Goal: Communication & Community: Answer question/provide support

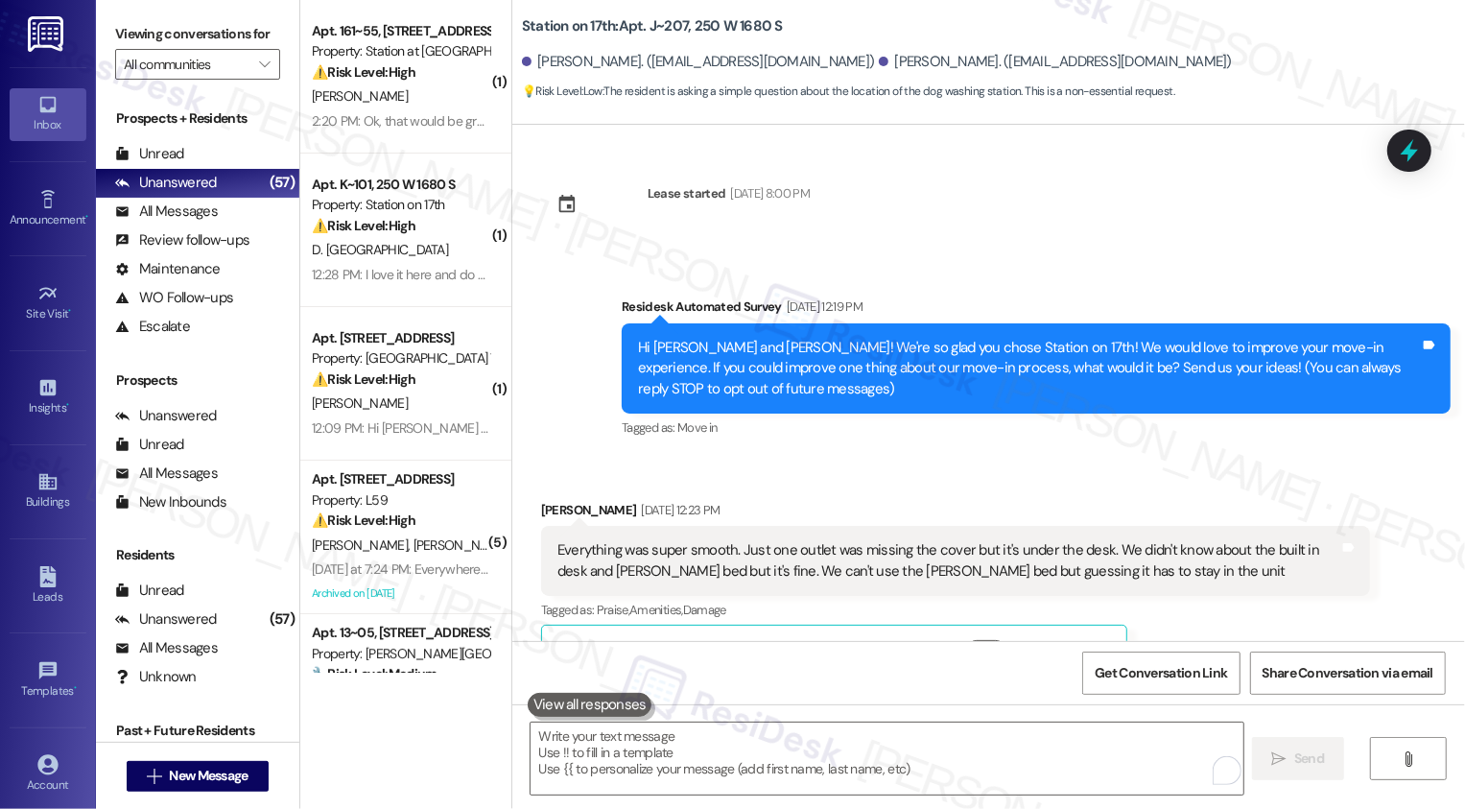
scroll to position [1726, 0]
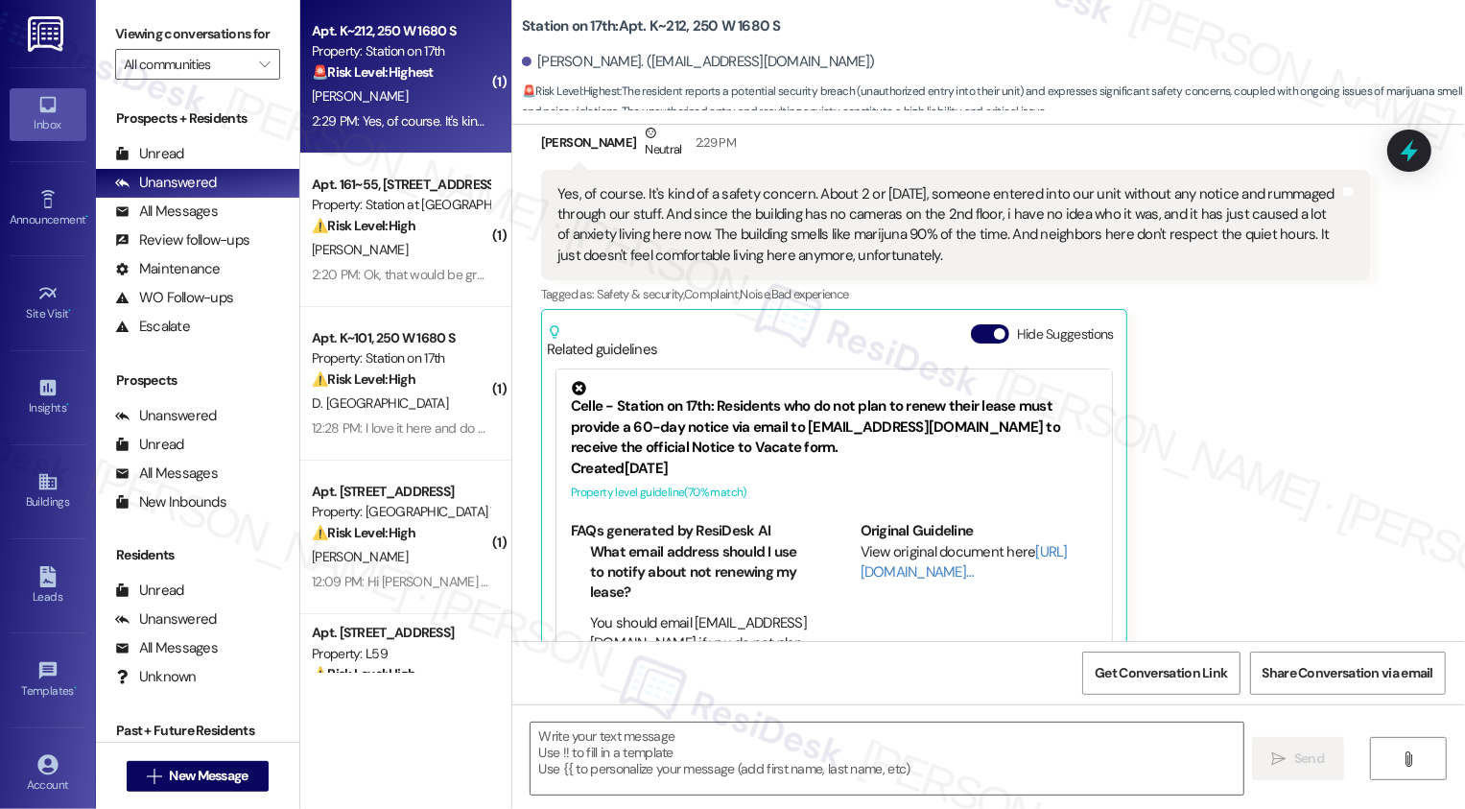
scroll to position [2111, 0]
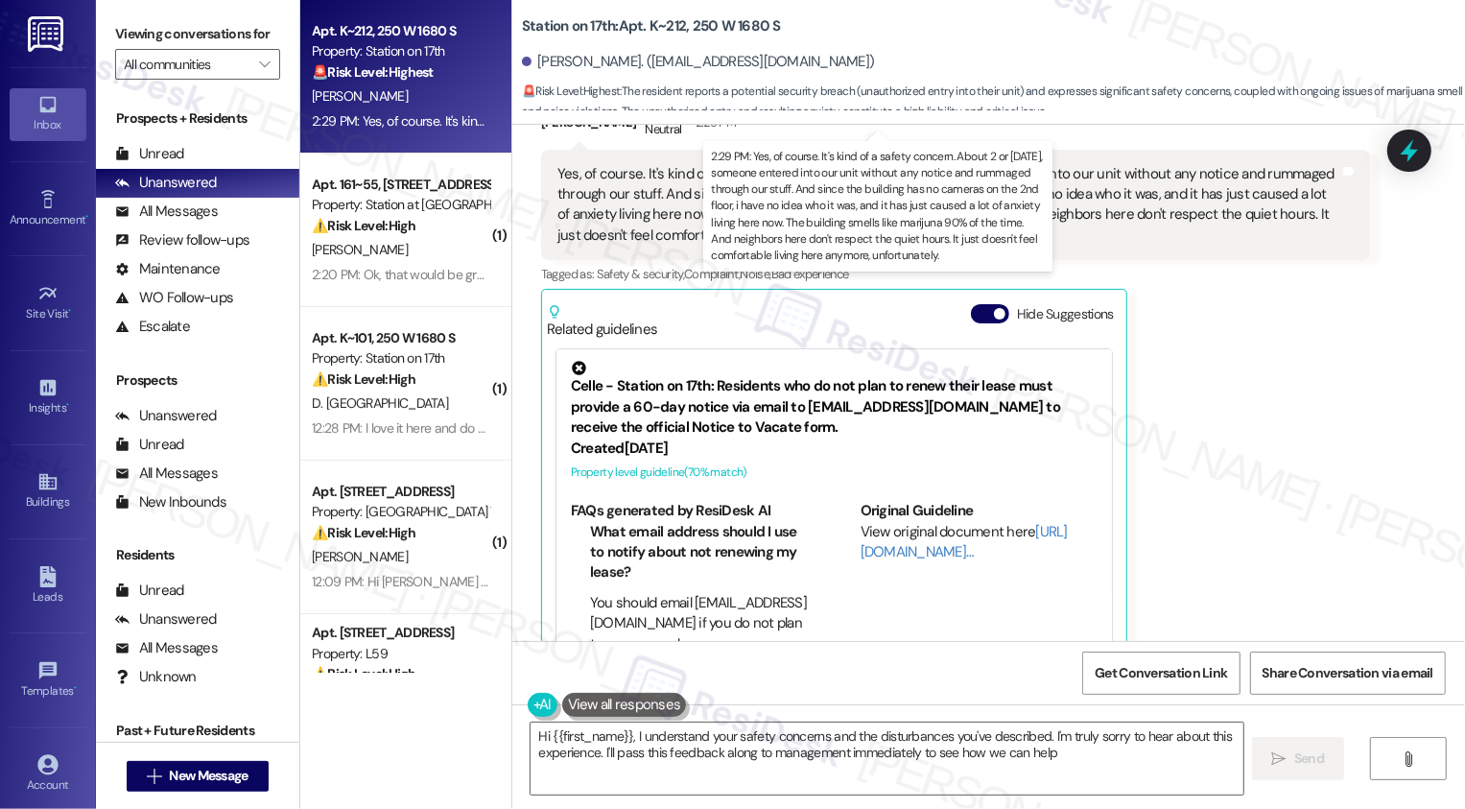
type textarea "Hi {{first_name}}, I understand your safety concerns and the disturbances you'v…"
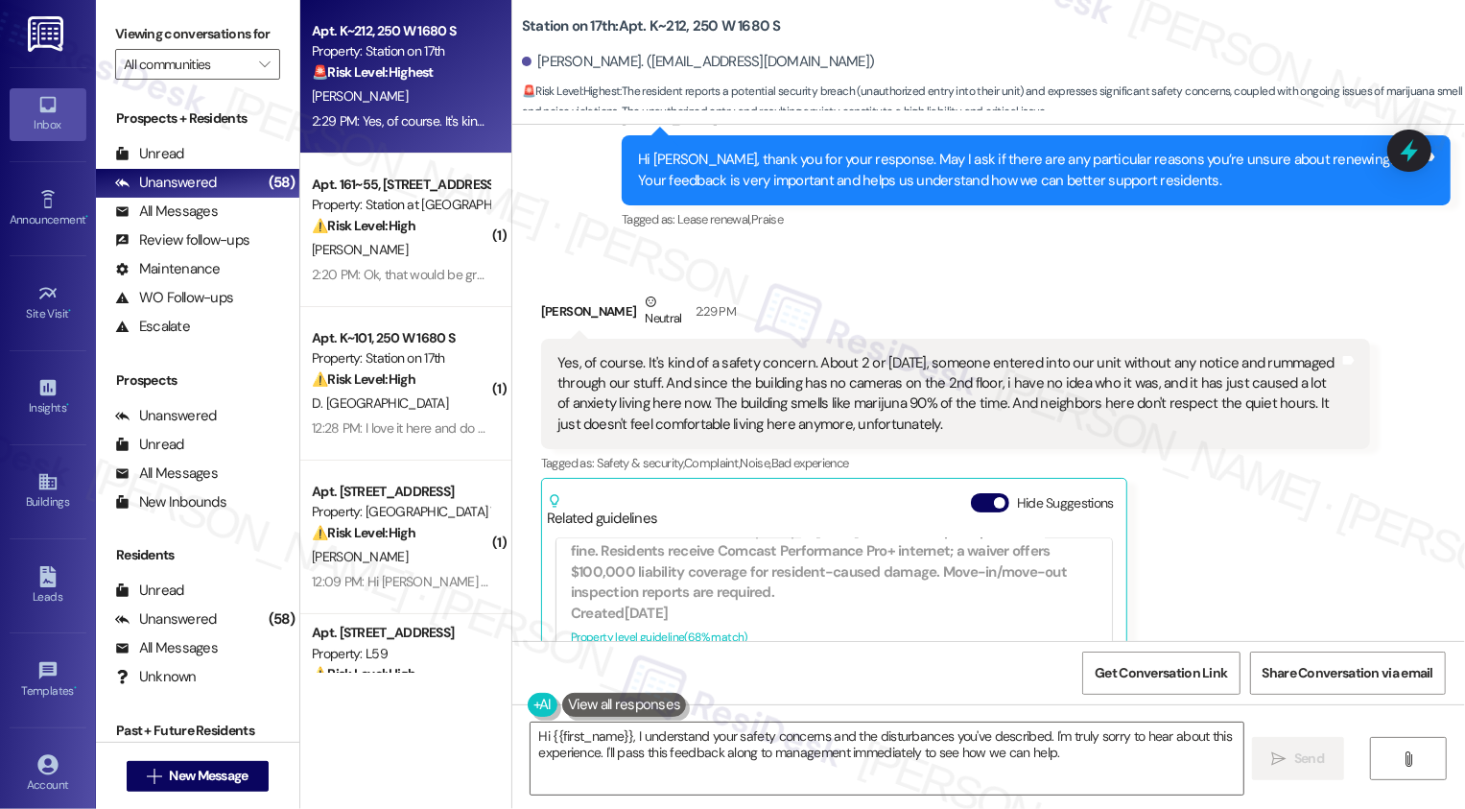
scroll to position [1916, 0]
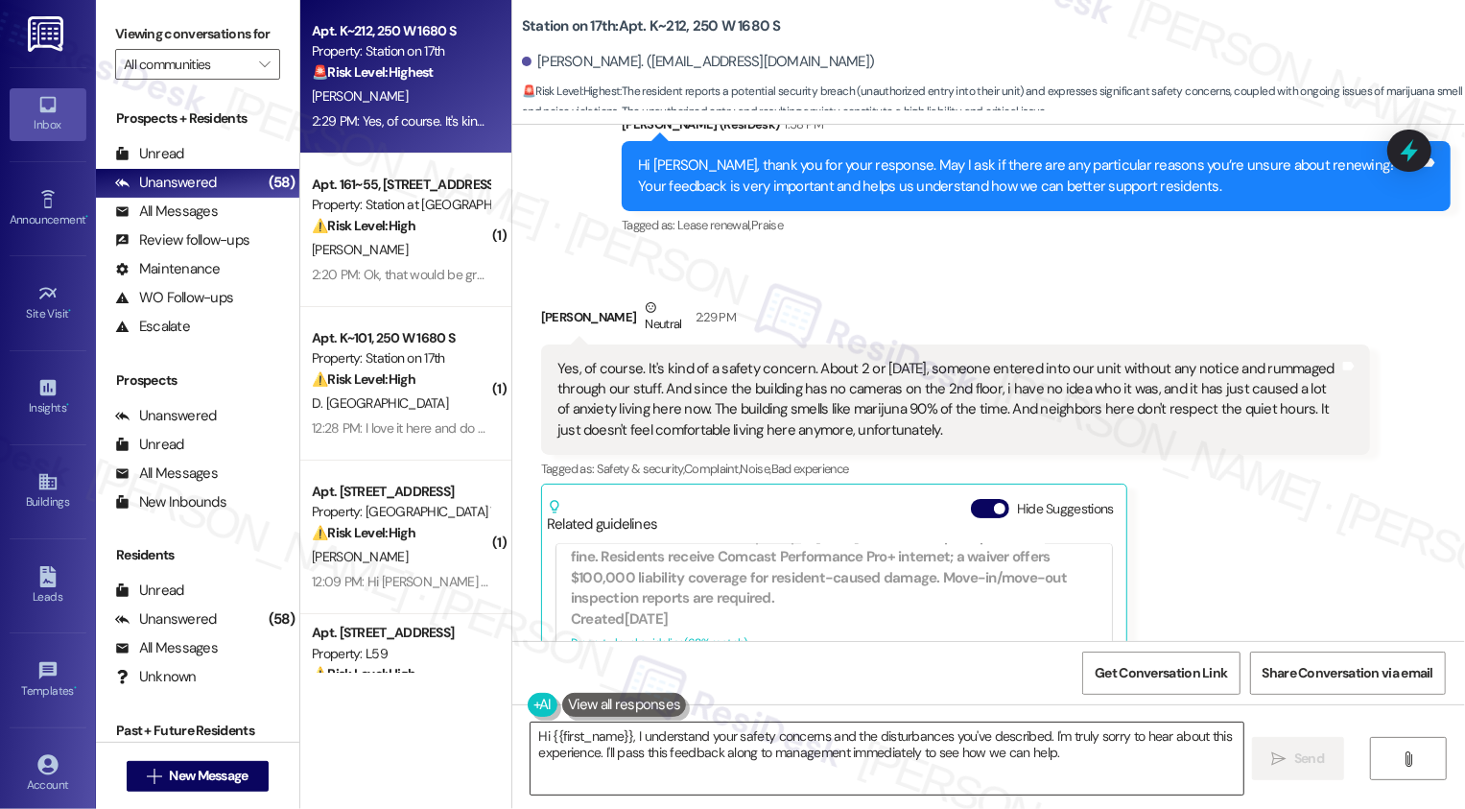
click at [687, 739] on textarea "Hi {{first_name}}, I understand your safety concerns and the disturbances you'v…" at bounding box center [887, 759] width 713 height 72
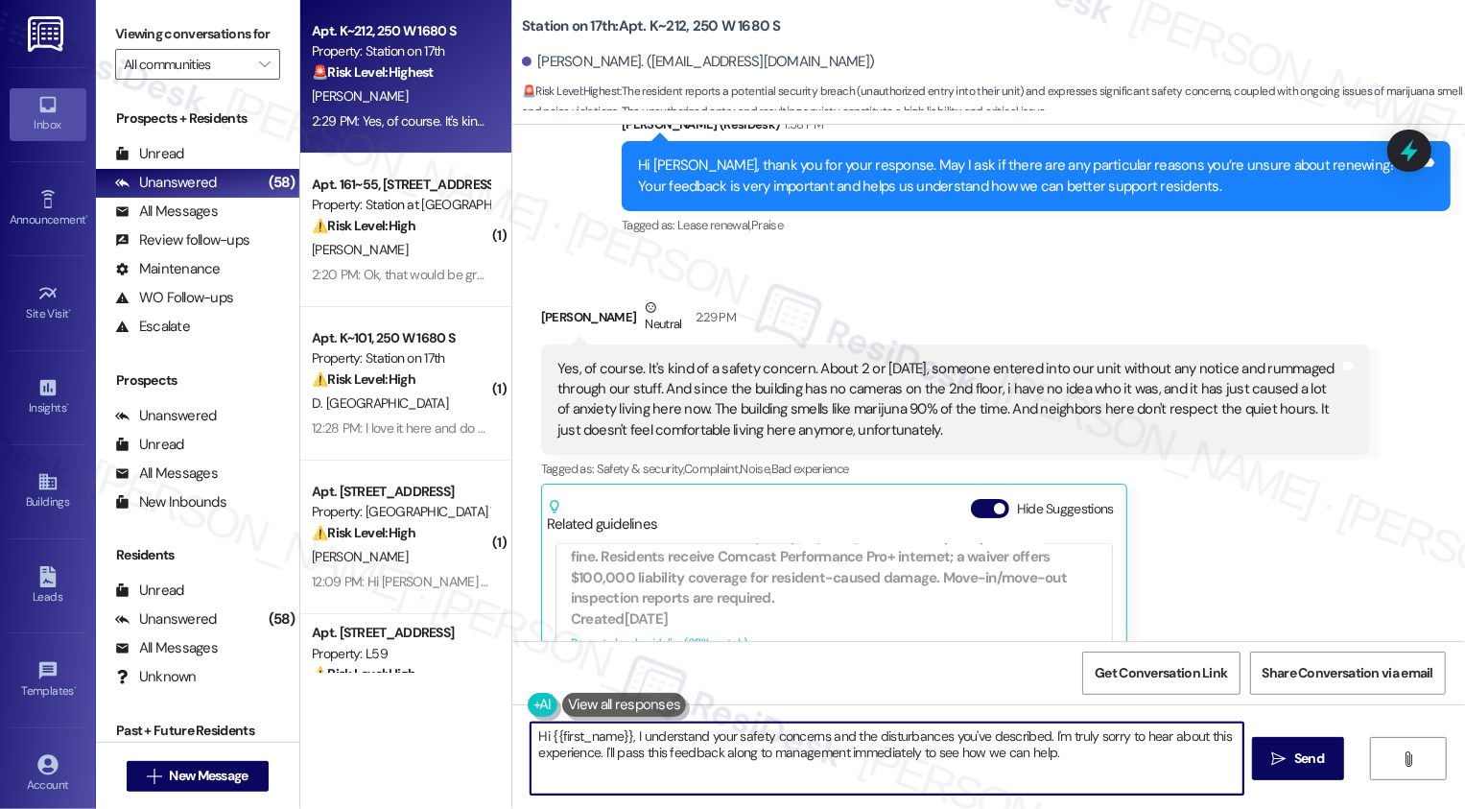
click at [720, 738] on textarea "Hi {{first_name}}, I understand your safety concerns and the disturbances you'v…" at bounding box center [887, 759] width 713 height 72
click at [748, 740] on textarea "Hi {{first_name}}, I understand your safety concerns and the disturbances you'v…" at bounding box center [887, 759] width 713 height 72
click at [763, 742] on textarea "Hi {{first_name}}, I understand your safety concerns and the disturbances you'v…" at bounding box center [887, 759] width 713 height 72
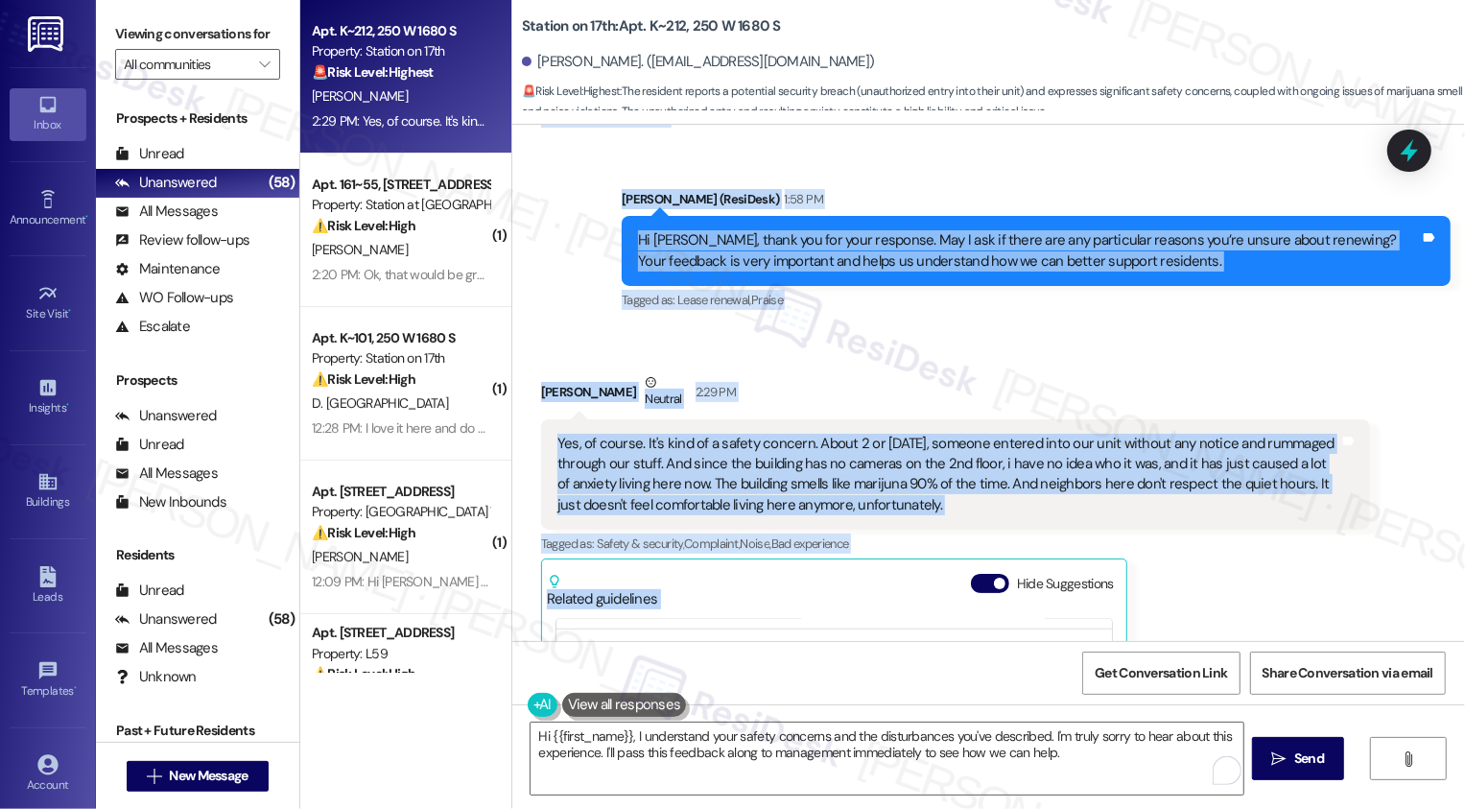
scroll to position [1871, 0]
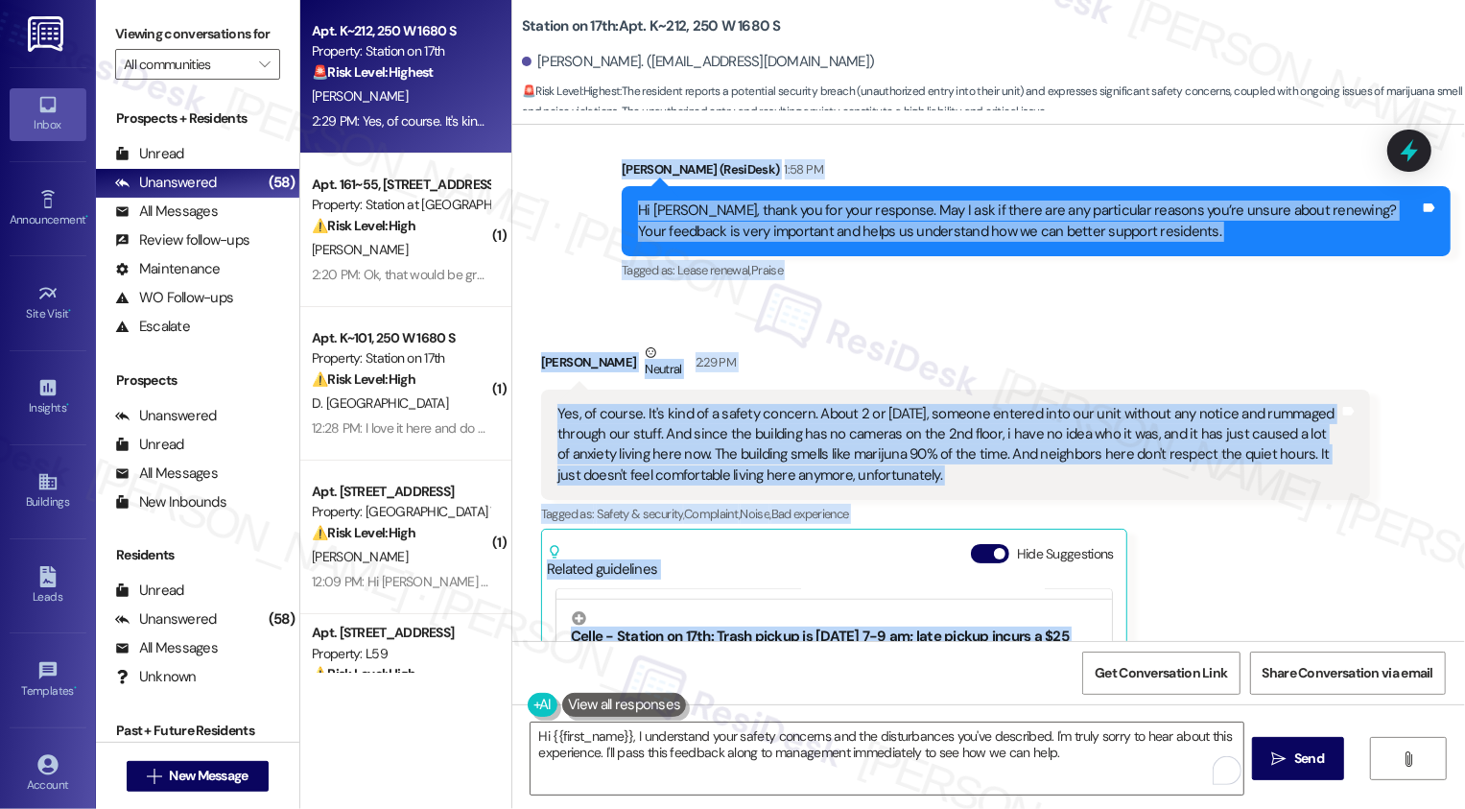
drag, startPoint x: 529, startPoint y: 200, endPoint x: 1098, endPoint y: 450, distance: 621.7
click at [1098, 450] on div "Lease started Dec 31, 2024 at 7:00 PM Survey, sent via SMS Residesk Automated S…" at bounding box center [988, 383] width 953 height 516
copy div "Michelle Baez 12:24 PM Hello, i am currently debating other options. Still not …"
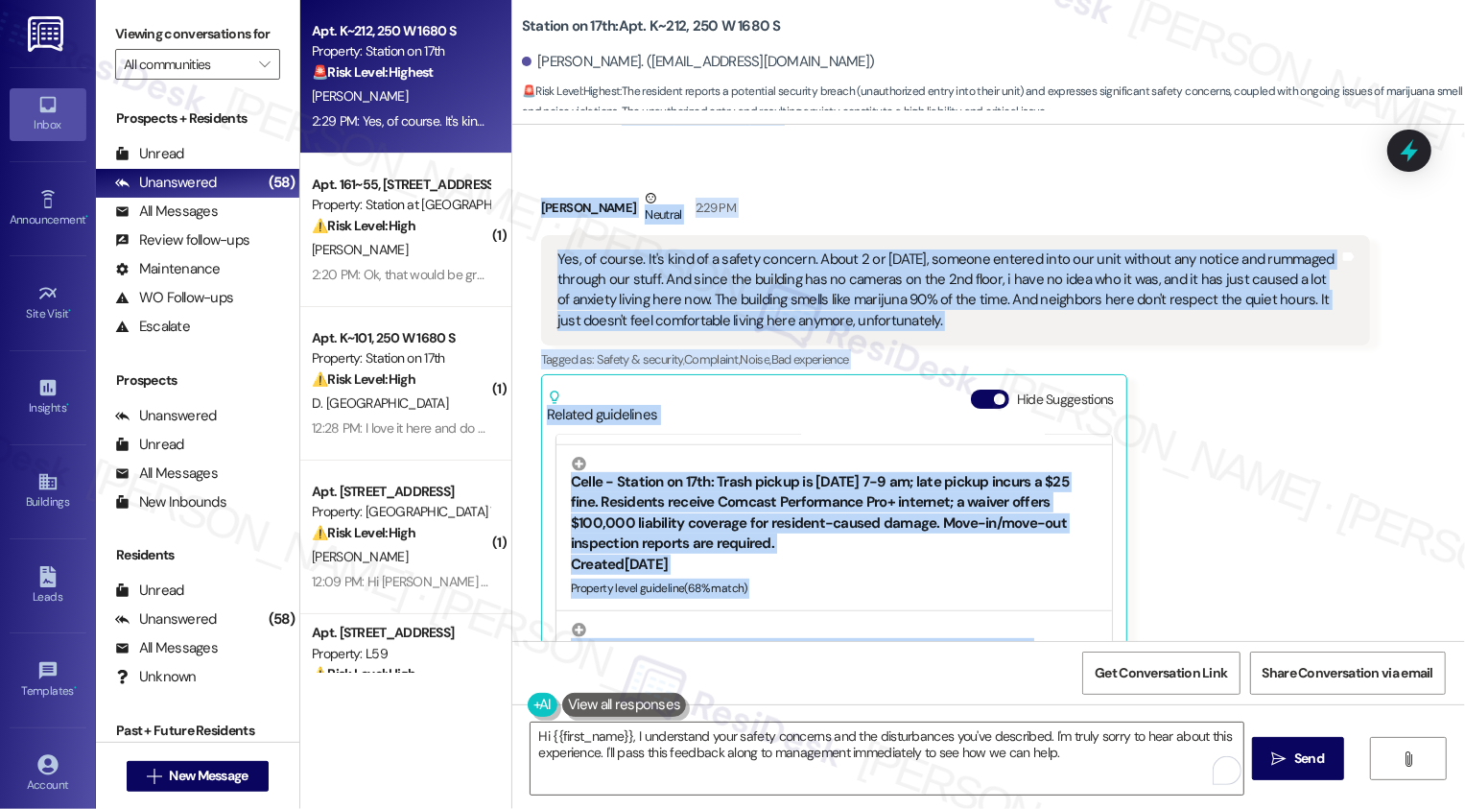
scroll to position [2112, 0]
